Goal: Task Accomplishment & Management: Complete application form

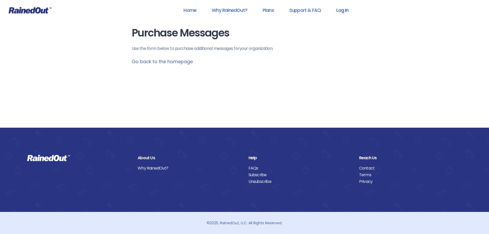
click at [343, 10] on link "Log In" at bounding box center [342, 10] width 25 height 12
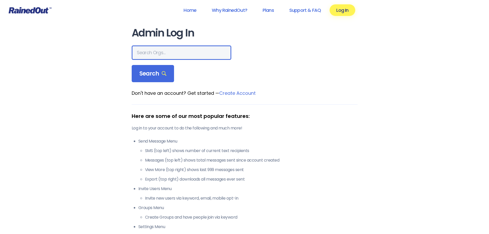
click at [159, 51] on input "text" at bounding box center [182, 52] width 100 height 14
type input "LTP [PERSON_NAME] Island"
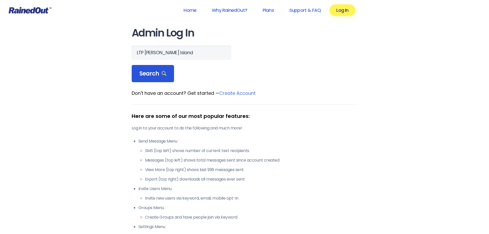
click at [157, 69] on div "Search" at bounding box center [153, 73] width 43 height 17
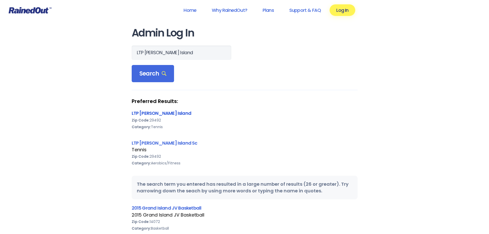
click at [158, 111] on link "LTP [PERSON_NAME] Island" at bounding box center [162, 113] width 60 height 6
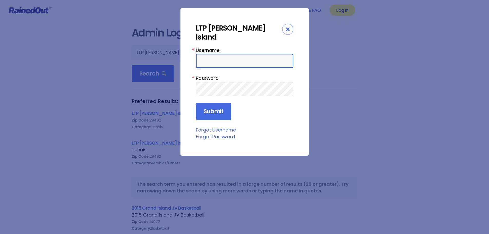
click at [216, 54] on input "Username:" at bounding box center [245, 61] width 98 height 14
type input "tennis"
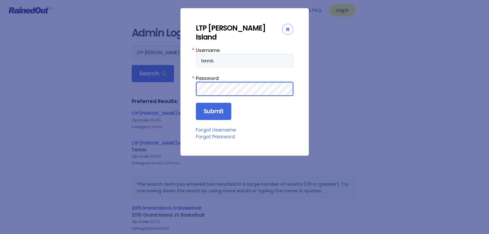
click at [196, 103] on input "Submit" at bounding box center [213, 111] width 35 height 17
